Goal: Information Seeking & Learning: Learn about a topic

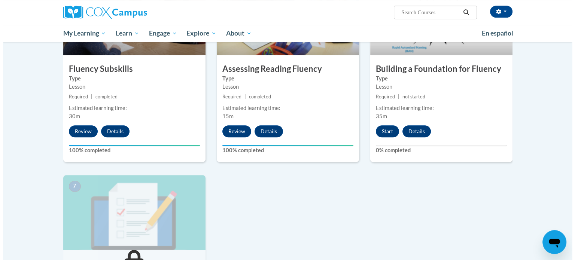
scroll to position [422, 0]
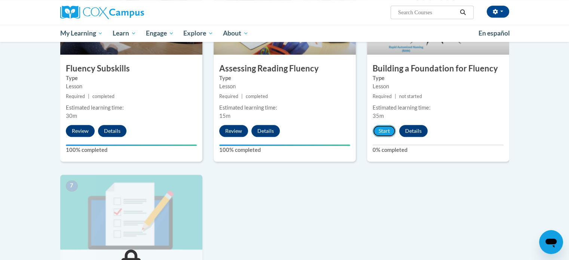
click at [387, 131] on button "Start" at bounding box center [384, 131] width 23 height 12
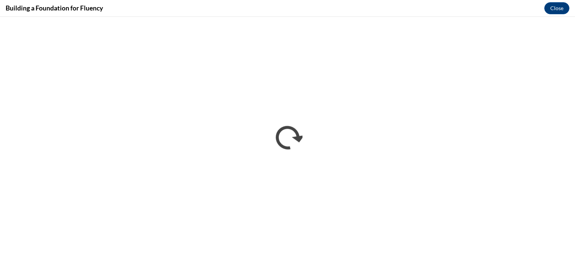
scroll to position [0, 0]
